Goal: Transaction & Acquisition: Purchase product/service

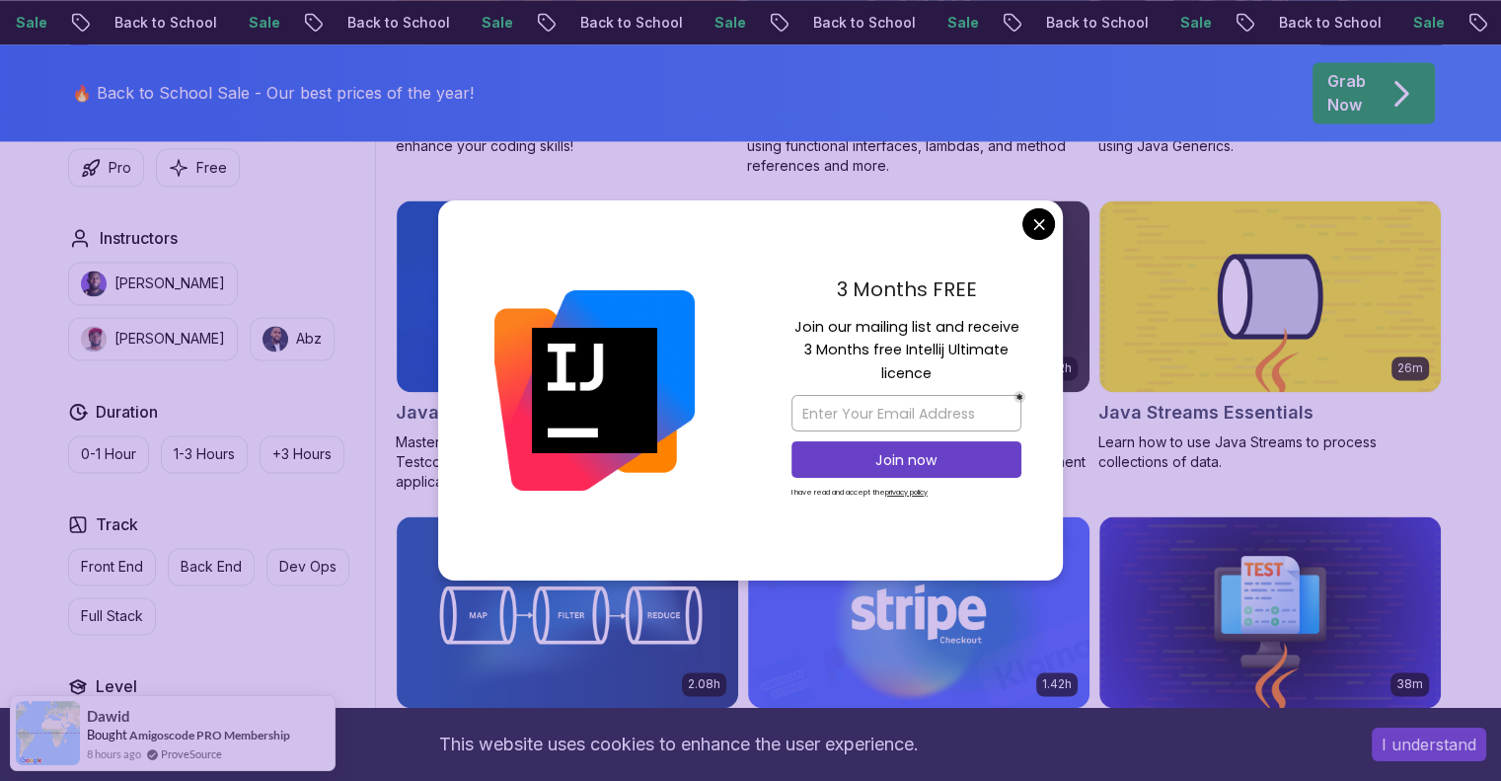
scroll to position [3047, 0]
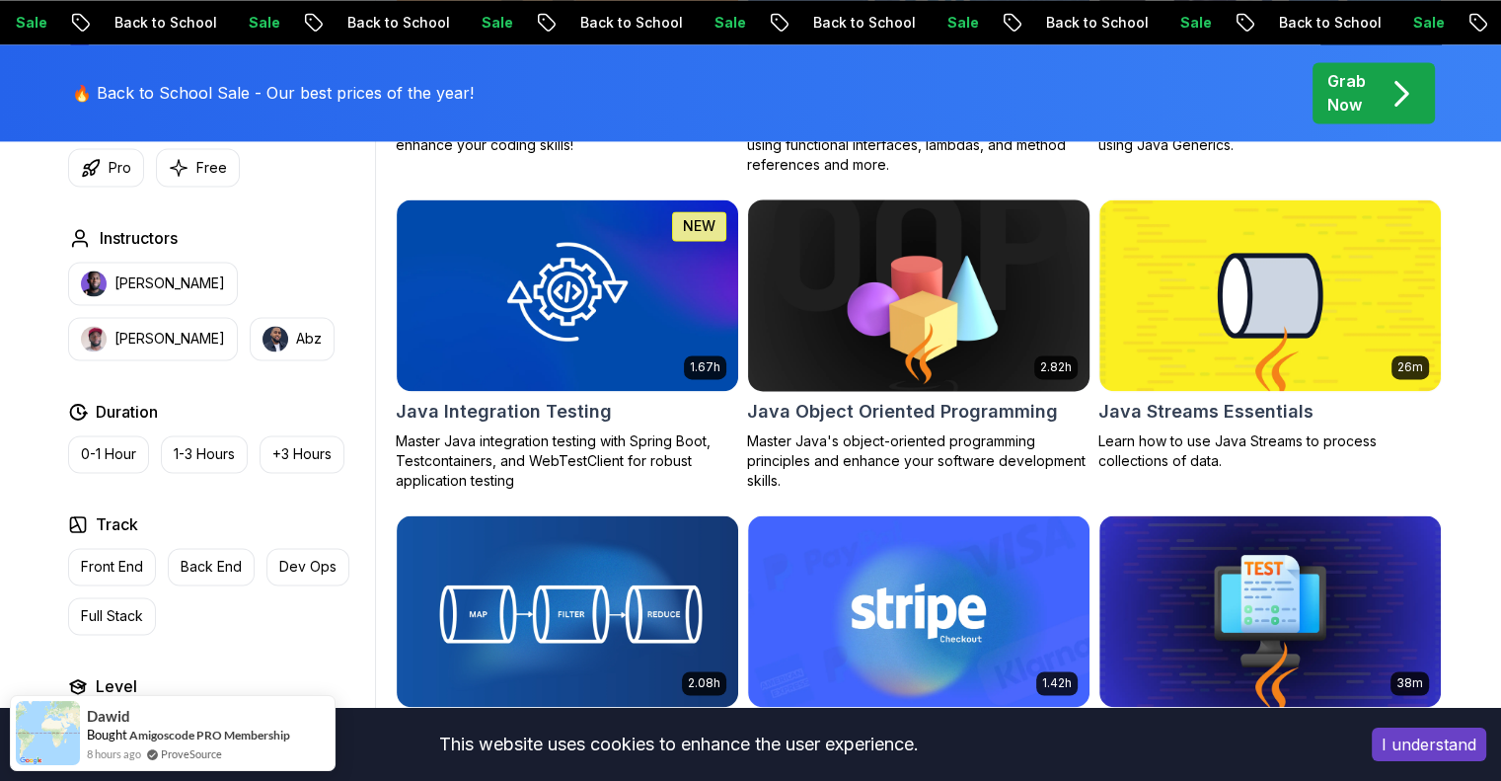
click at [1042, 227] on body "Sale Back to School Sale Back to School Sale Back to School Sale Back to School…" at bounding box center [750, 522] width 1501 height 7139
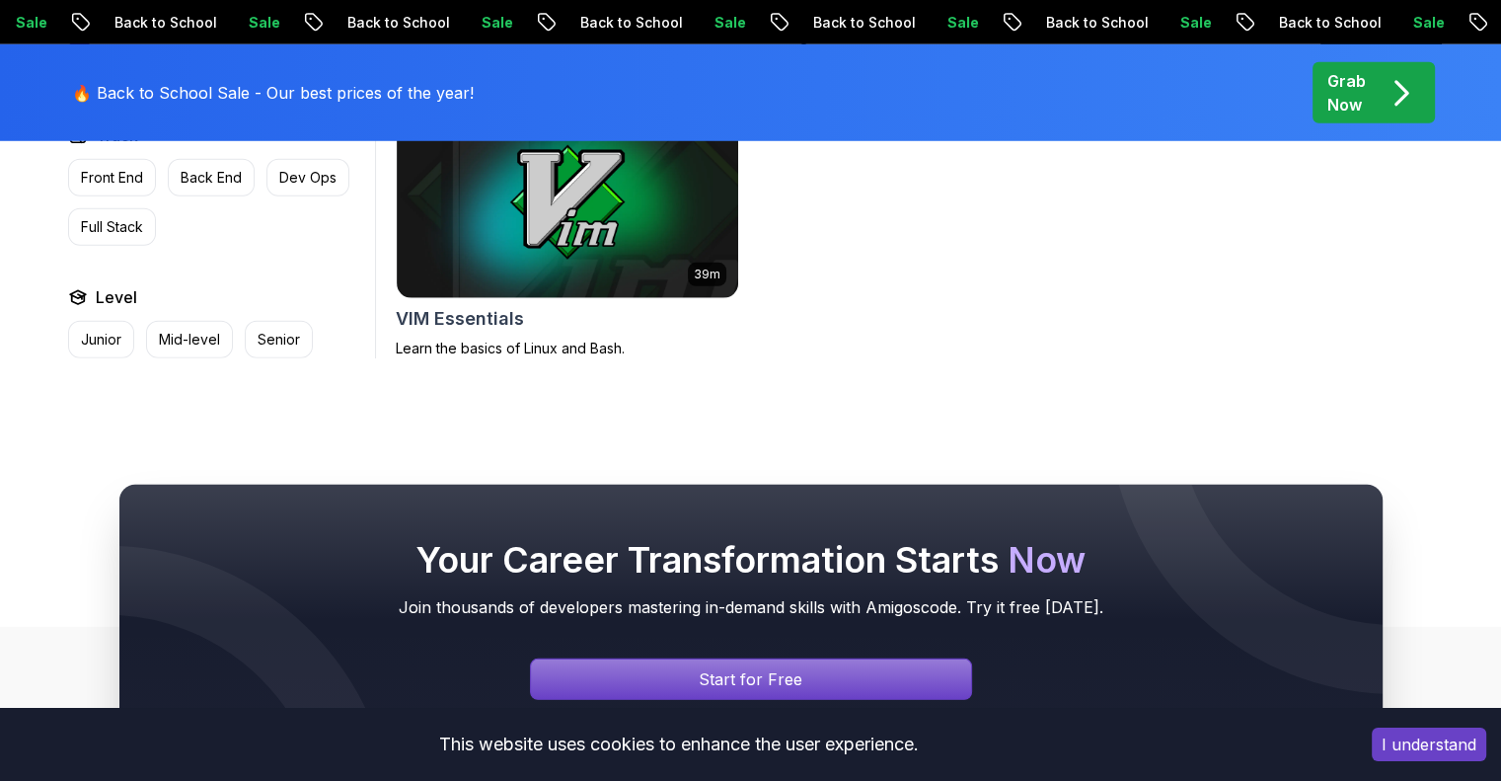
scroll to position [5724, 0]
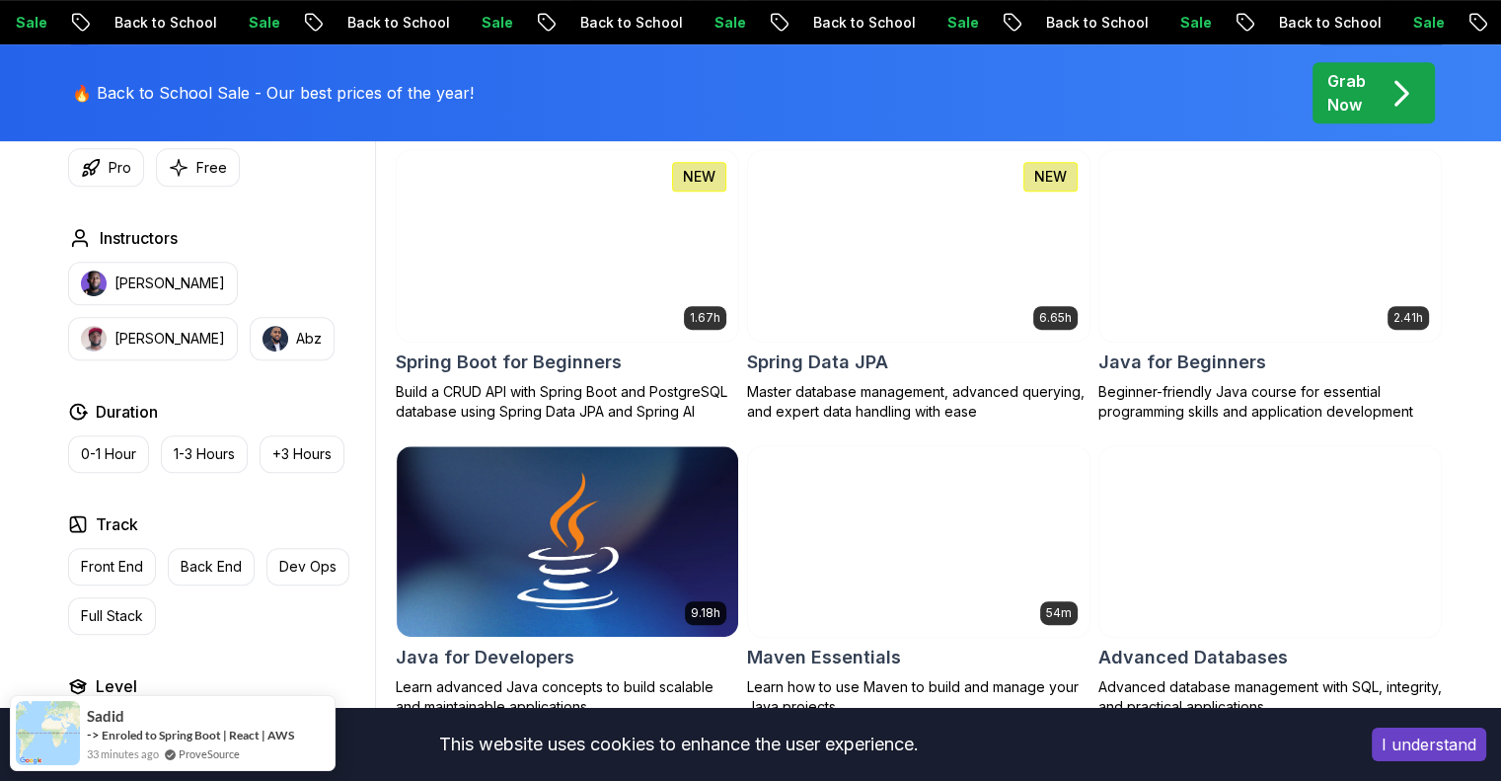
scroll to position [930, 0]
